Goal: Task Accomplishment & Management: Manage account settings

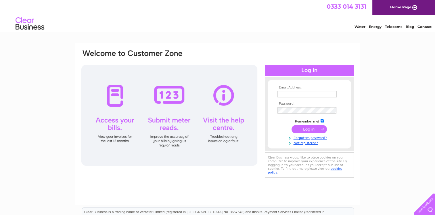
type input "accounts@pecksrest.co.uk"
click at [315, 128] on input "submit" at bounding box center [309, 129] width 35 height 8
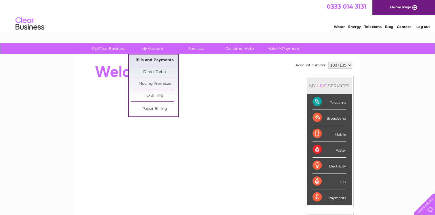
click at [147, 62] on link "Bills and Payments" at bounding box center [154, 60] width 47 height 12
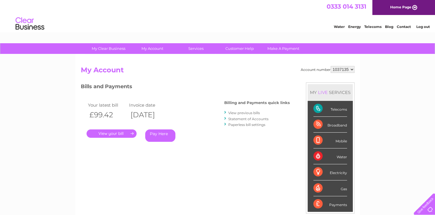
click at [125, 135] on link "." at bounding box center [112, 133] width 50 height 8
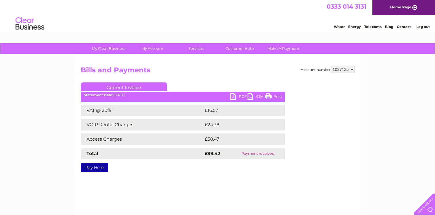
click at [233, 97] on link "PDF" at bounding box center [239, 97] width 17 height 8
click at [422, 28] on link "Log out" at bounding box center [423, 26] width 14 height 4
